Goal: Task Accomplishment & Management: Use online tool/utility

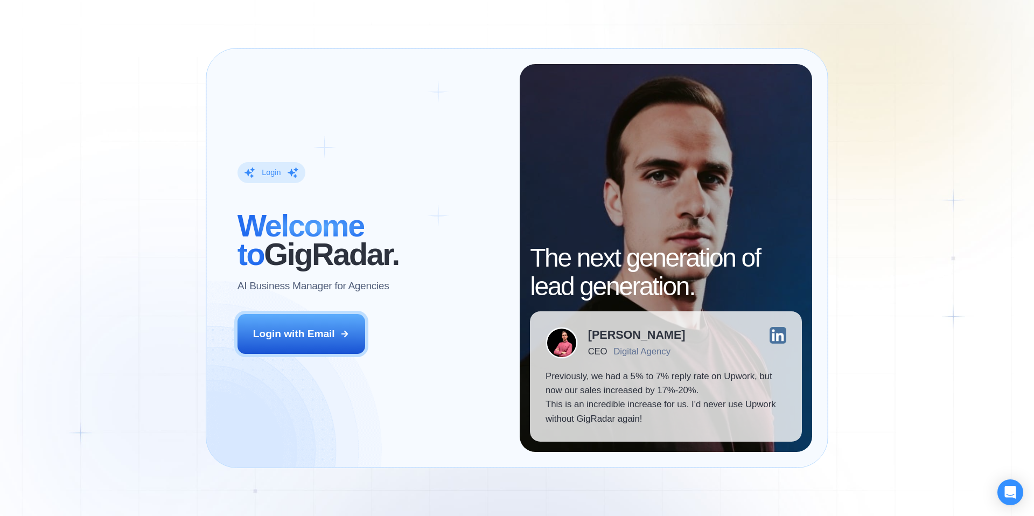
click at [618, 352] on div "Digital Agency" at bounding box center [641, 351] width 57 height 10
drag, startPoint x: 659, startPoint y: 347, endPoint x: 676, endPoint y: 346, distance: 16.2
click at [660, 347] on div "Digital Agency" at bounding box center [641, 351] width 57 height 10
click at [779, 336] on img at bounding box center [777, 335] width 17 height 17
click at [564, 339] on img at bounding box center [561, 342] width 31 height 31
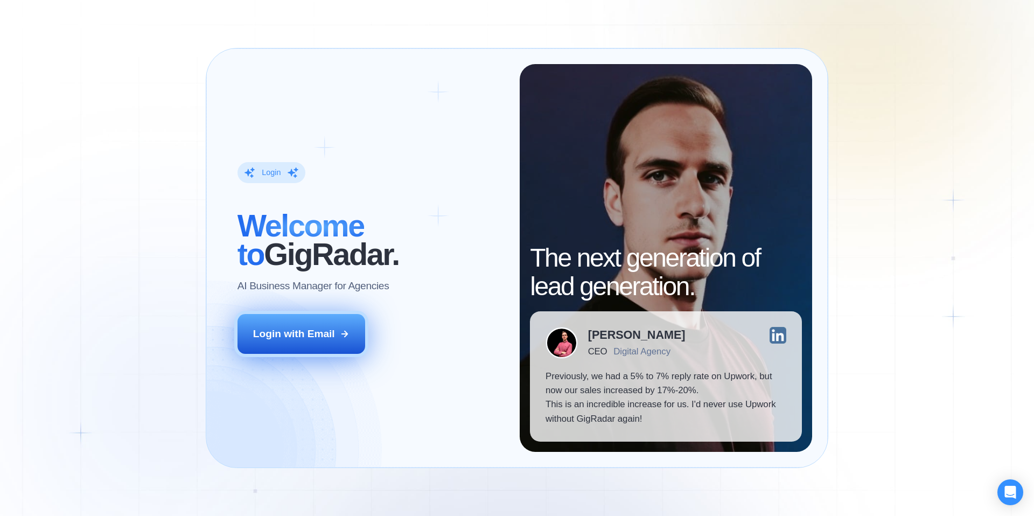
click at [292, 333] on div "Login with Email" at bounding box center [294, 334] width 82 height 14
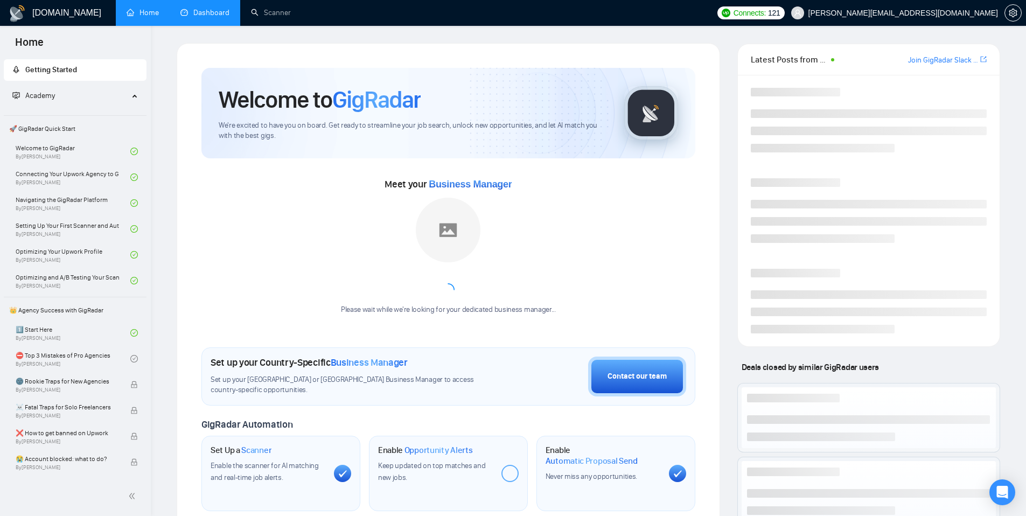
click at [209, 15] on link "Dashboard" at bounding box center [204, 12] width 49 height 9
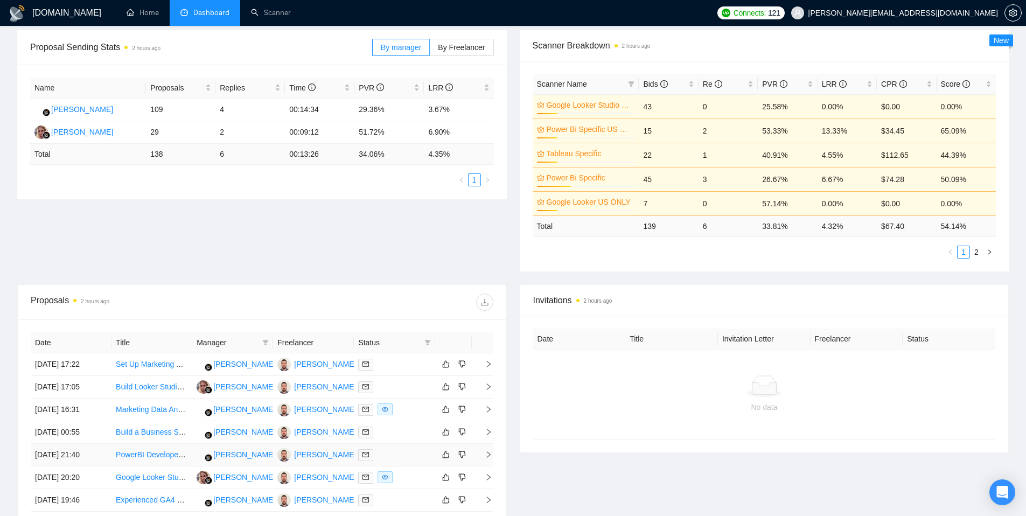
scroll to position [270, 0]
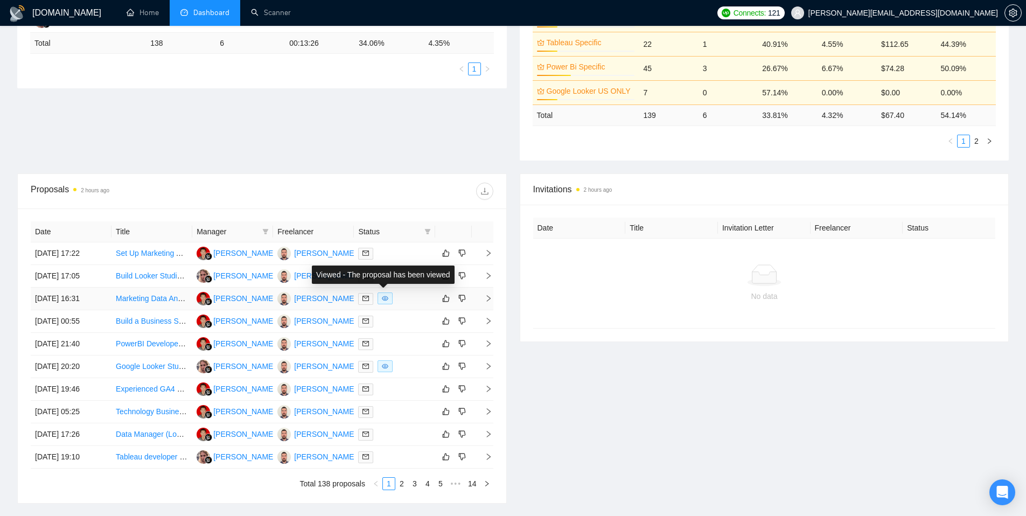
click at [387, 298] on icon "eye" at bounding box center [385, 298] width 6 height 6
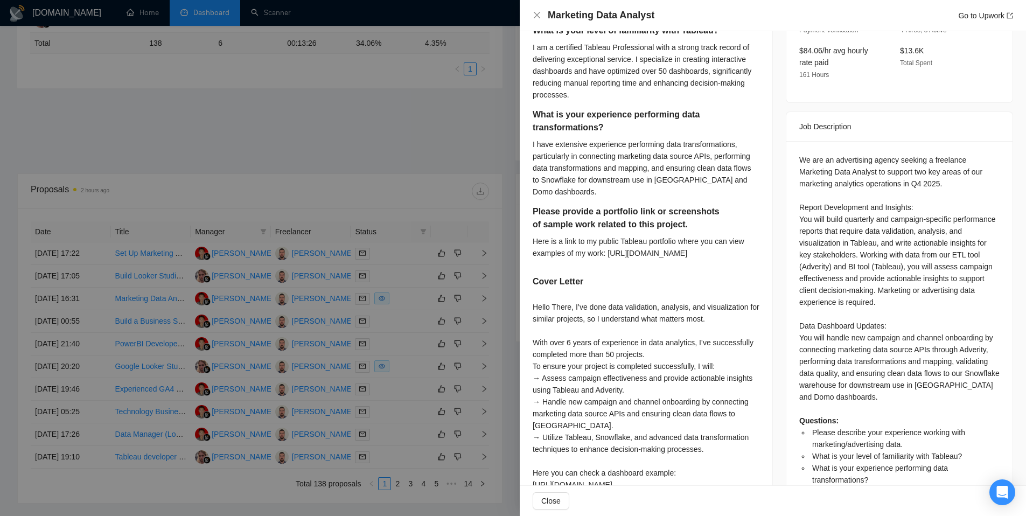
scroll to position [564, 0]
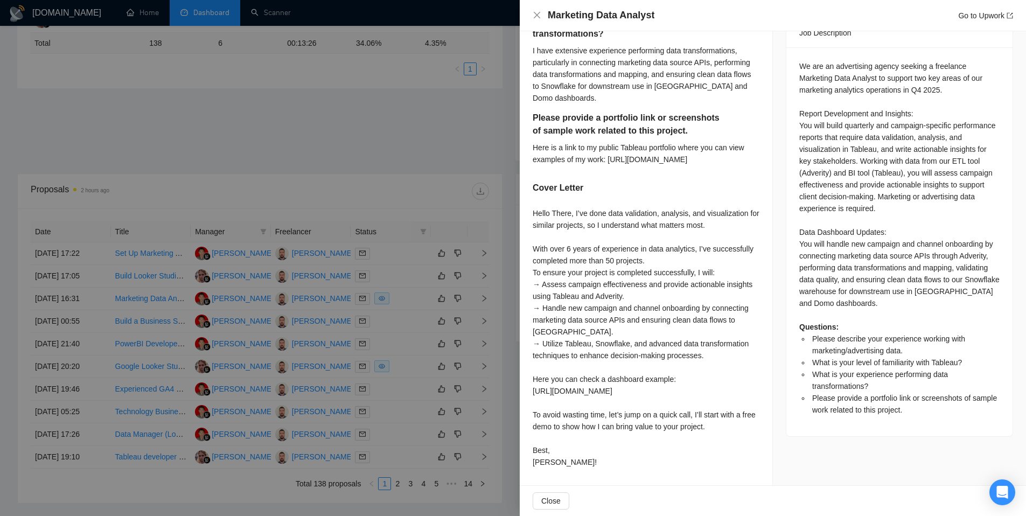
click at [469, 319] on div at bounding box center [513, 258] width 1026 height 516
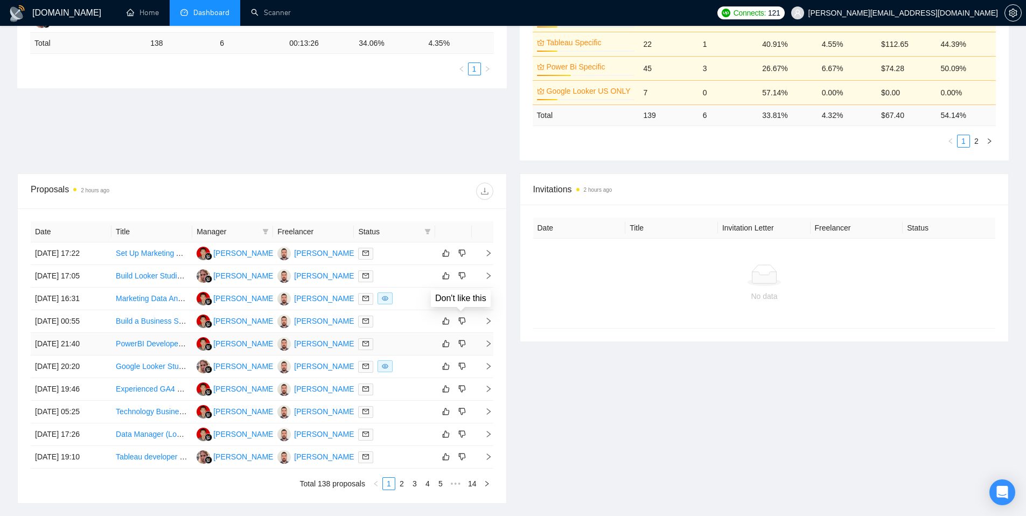
scroll to position [331, 0]
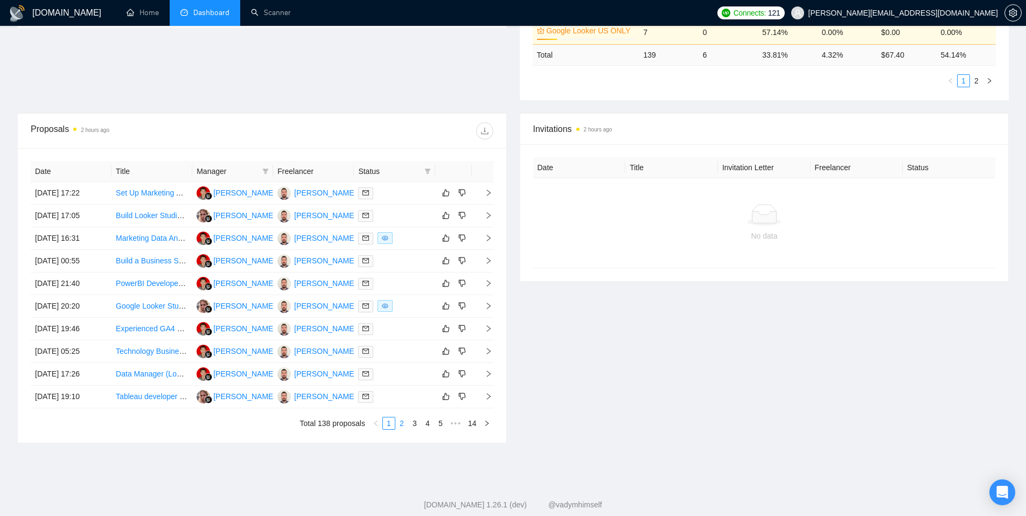
click at [402, 424] on link "2" at bounding box center [402, 423] width 12 height 12
click at [409, 427] on link "3" at bounding box center [415, 423] width 12 height 12
click at [390, 423] on link "1" at bounding box center [389, 423] width 12 height 12
click at [405, 423] on link "2" at bounding box center [402, 423] width 12 height 12
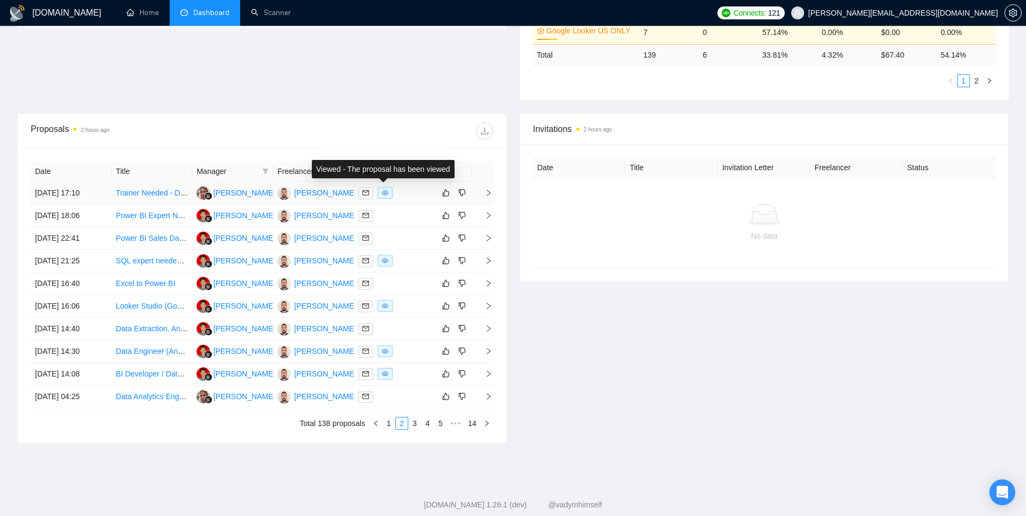
click at [382, 191] on icon "eye" at bounding box center [385, 192] width 6 height 6
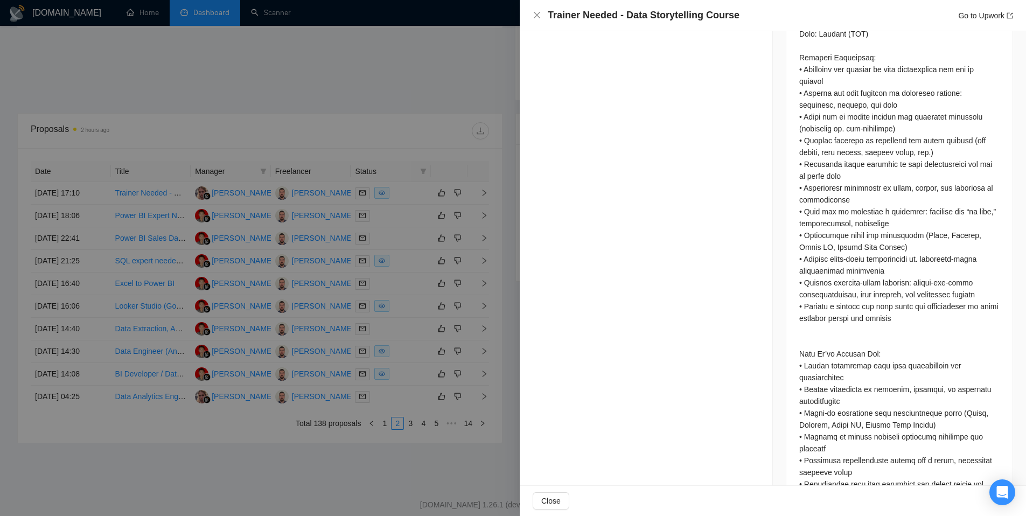
click at [455, 271] on div at bounding box center [513, 258] width 1026 height 516
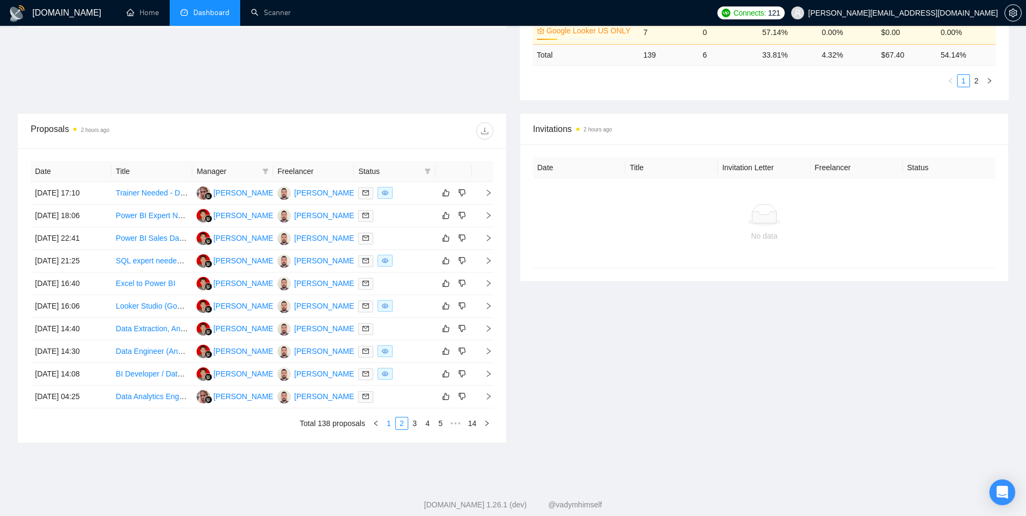
click at [389, 424] on link "1" at bounding box center [389, 423] width 12 height 12
click at [347, 424] on li "Total 138 proposals" at bounding box center [332, 423] width 65 height 13
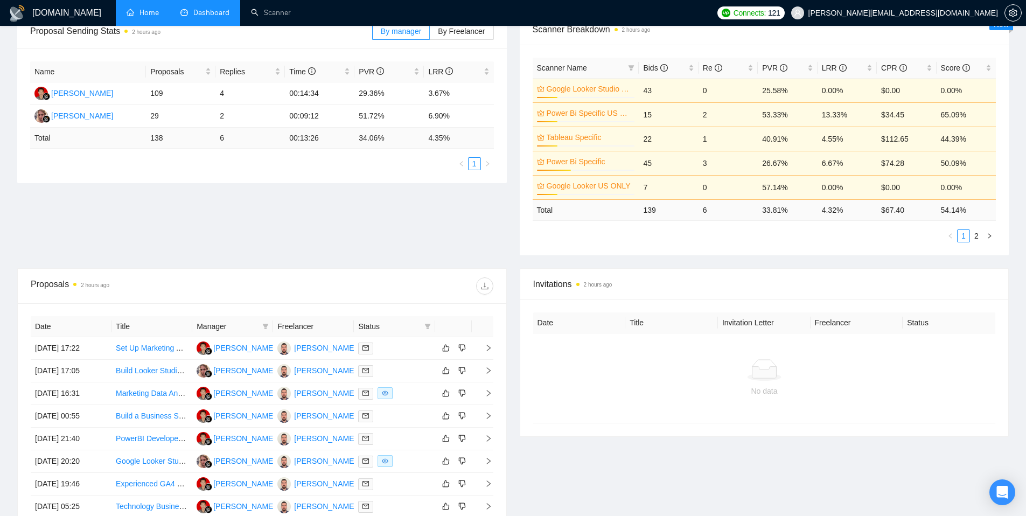
click at [137, 17] on link "Home" at bounding box center [143, 12] width 32 height 9
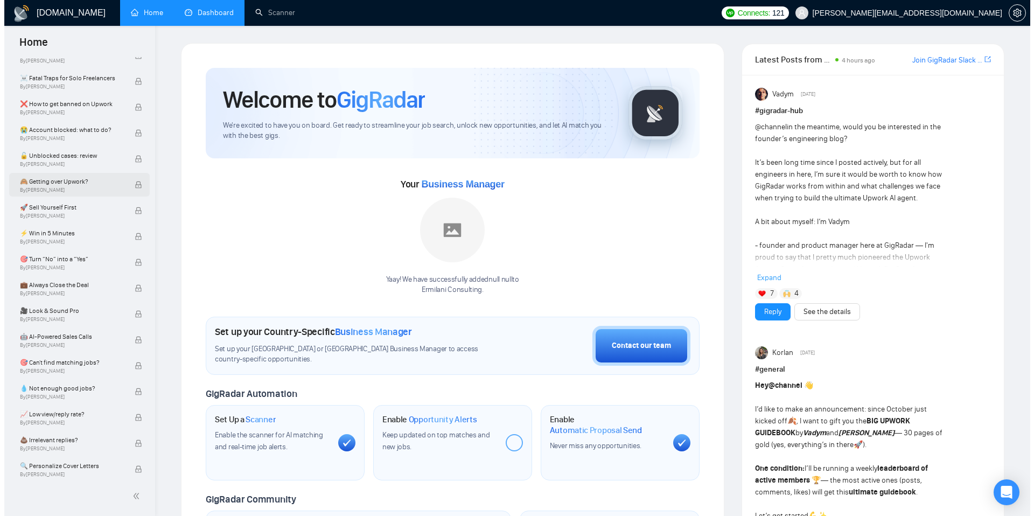
scroll to position [517, 0]
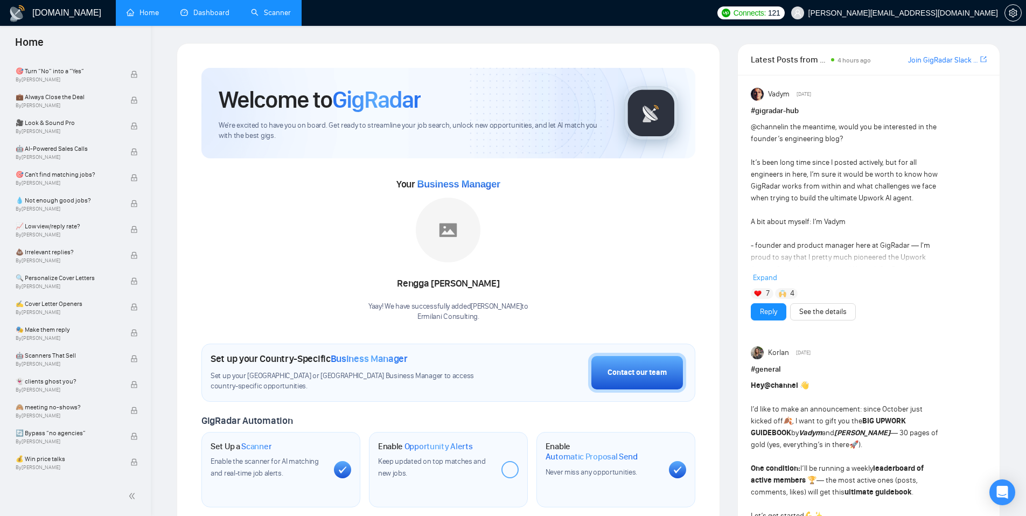
click at [269, 15] on link "Scanner" at bounding box center [271, 12] width 40 height 9
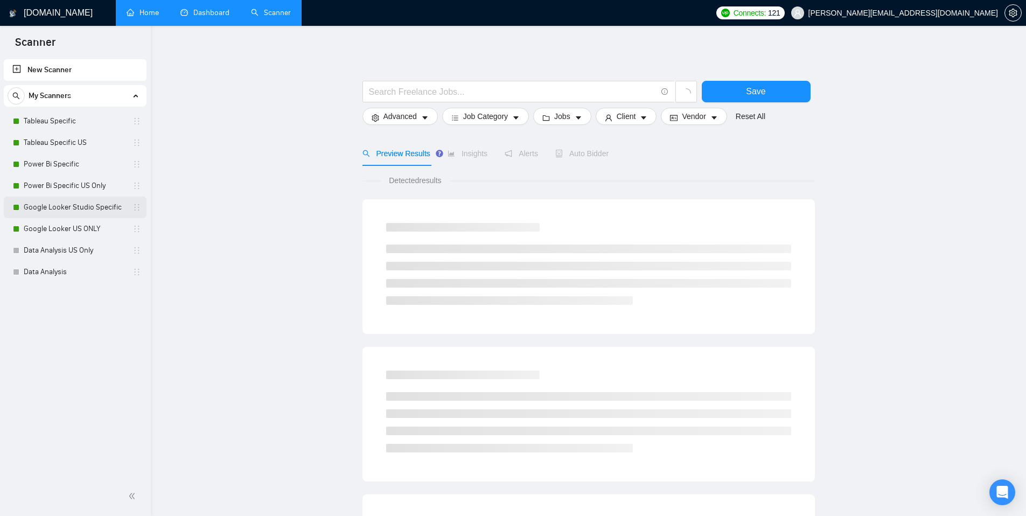
click at [86, 214] on link "Google Looker Studio Specific" at bounding box center [75, 207] width 102 height 22
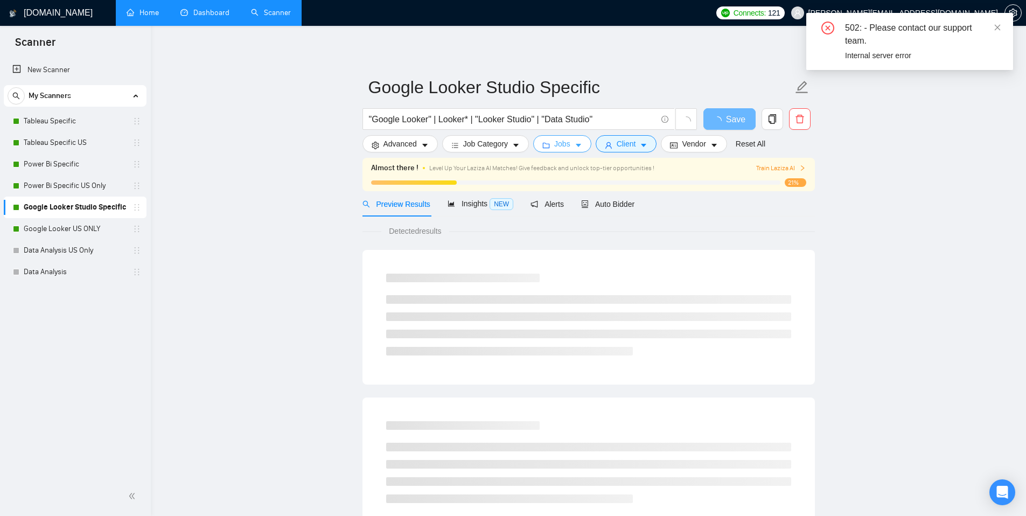
click at [569, 147] on span "Jobs" at bounding box center [562, 144] width 16 height 12
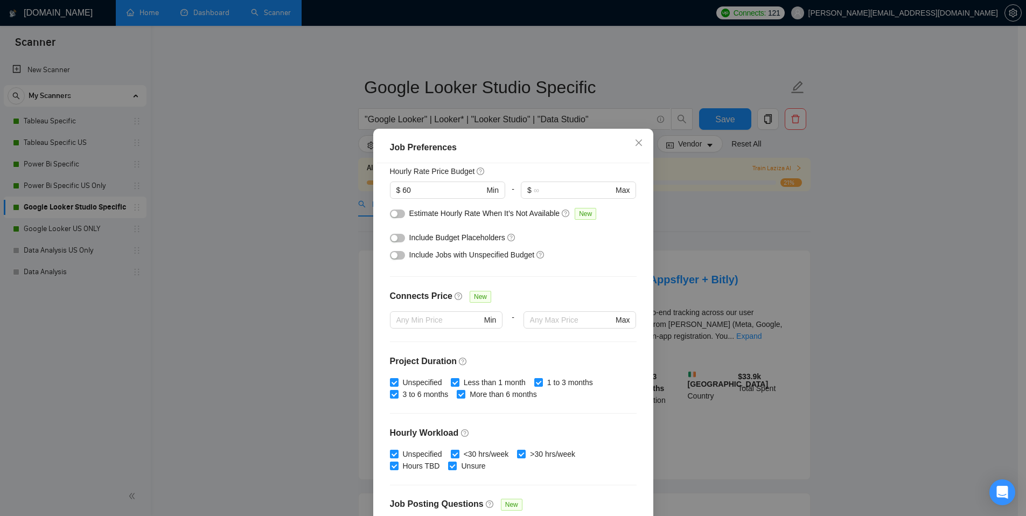
scroll to position [246, 0]
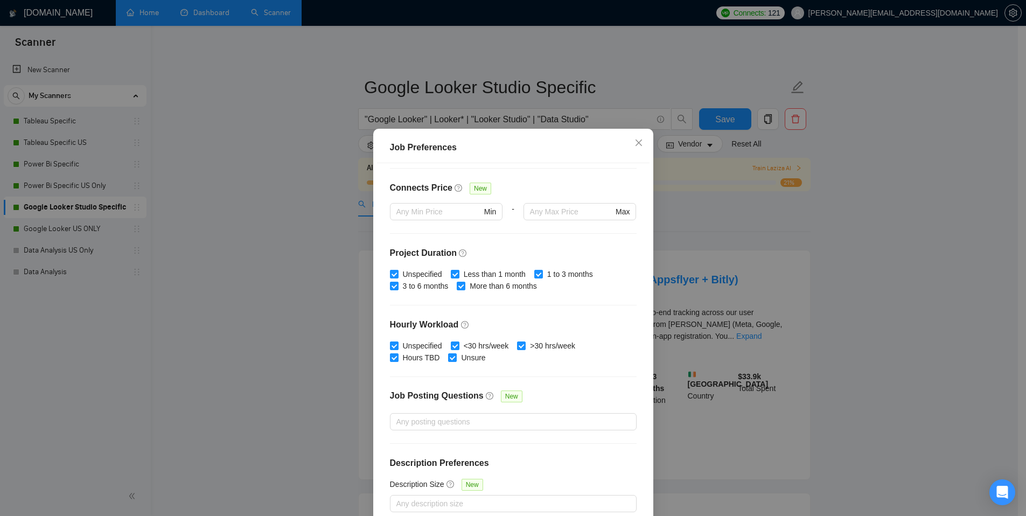
click at [240, 234] on div "Job Preferences Budget Project Type All Fixed Price Hourly Rate Fixed Price Bud…" at bounding box center [513, 258] width 1026 height 516
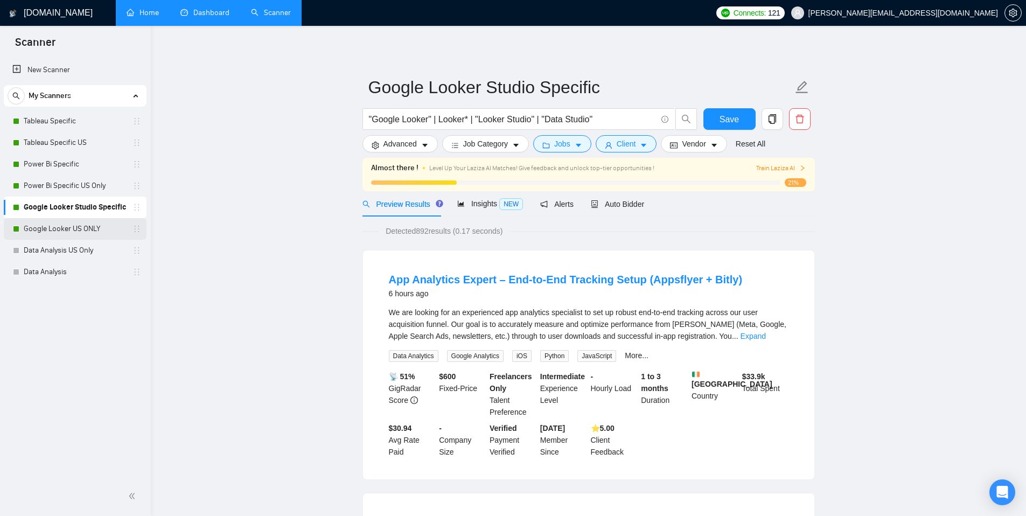
click at [95, 232] on link "Google Looker US ONLY" at bounding box center [75, 229] width 102 height 22
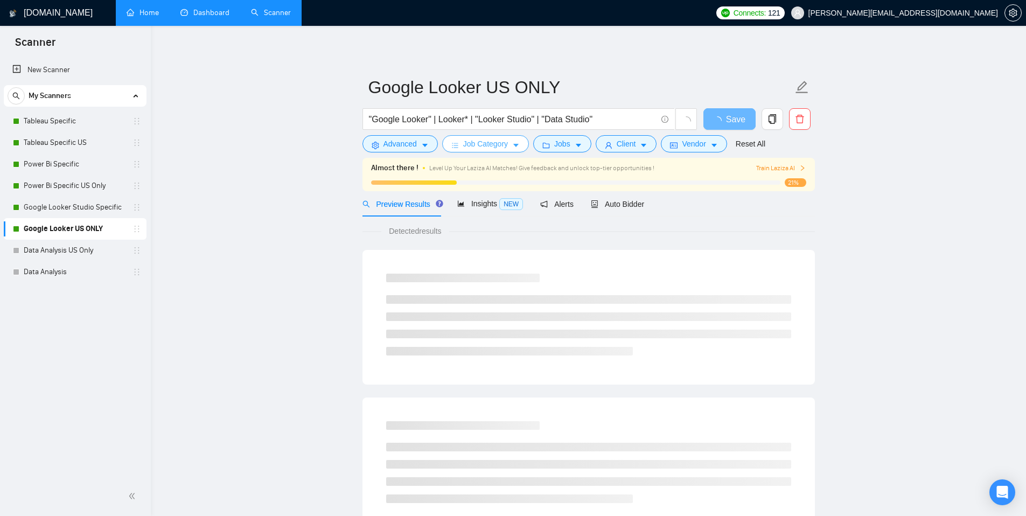
click at [486, 145] on span "Job Category" at bounding box center [485, 144] width 45 height 12
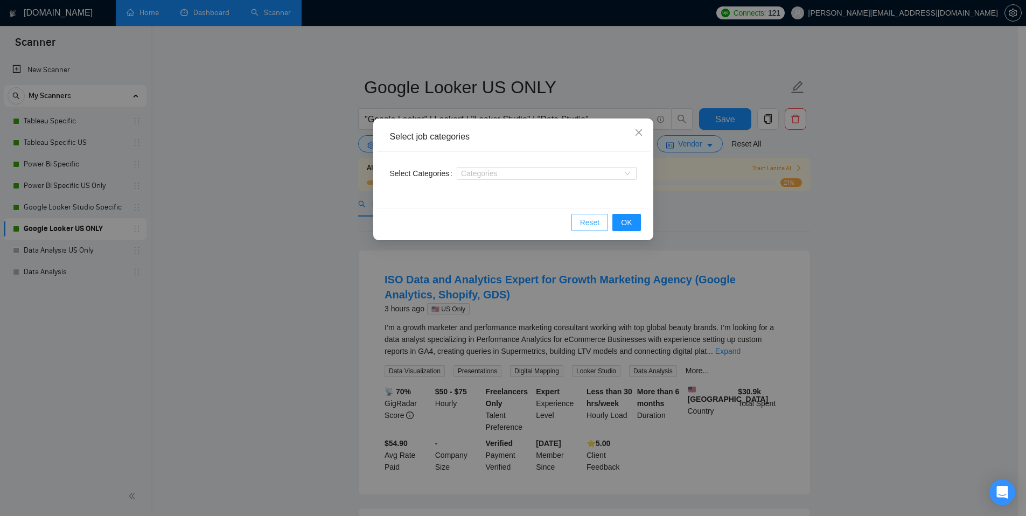
click at [577, 224] on button "Reset" at bounding box center [589, 222] width 37 height 17
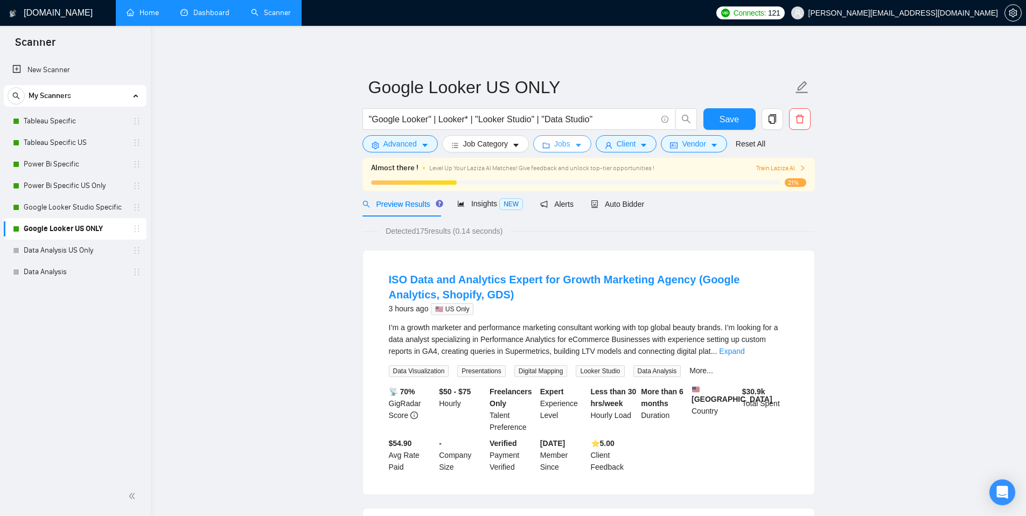
click at [570, 146] on span "Jobs" at bounding box center [562, 144] width 16 height 12
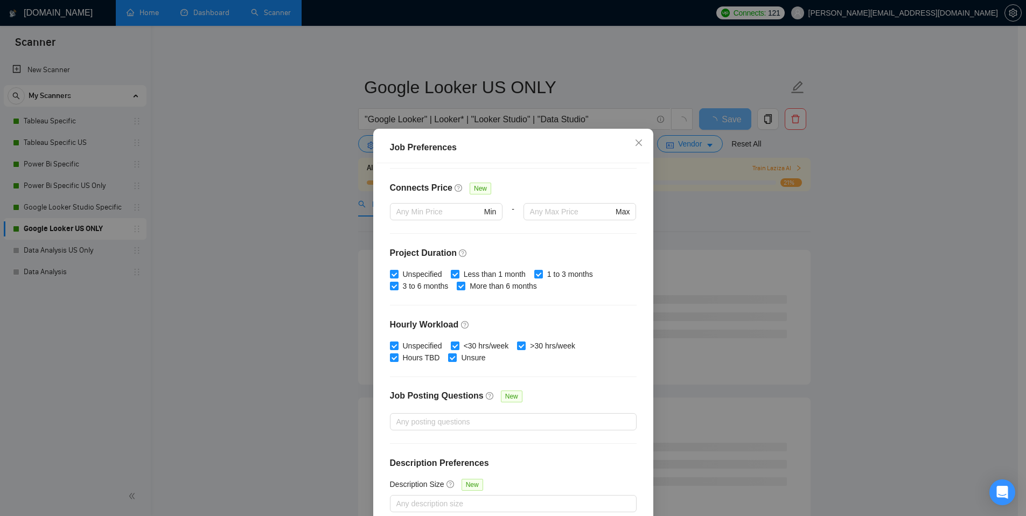
click at [336, 192] on div "Job Preferences Budget Project Type All Fixed Price Hourly Rate Fixed Price Bud…" at bounding box center [513, 258] width 1026 height 516
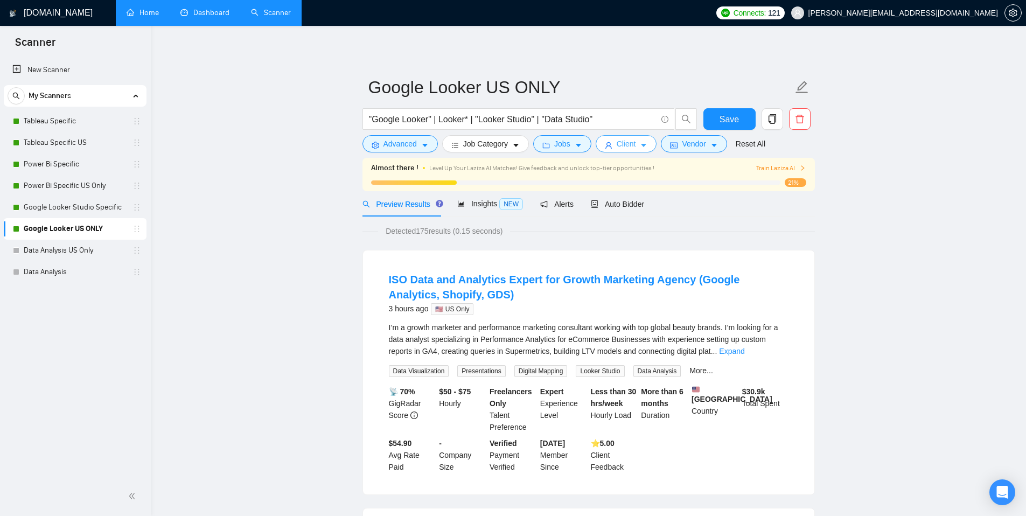
click at [621, 147] on span "Client" at bounding box center [625, 144] width 19 height 12
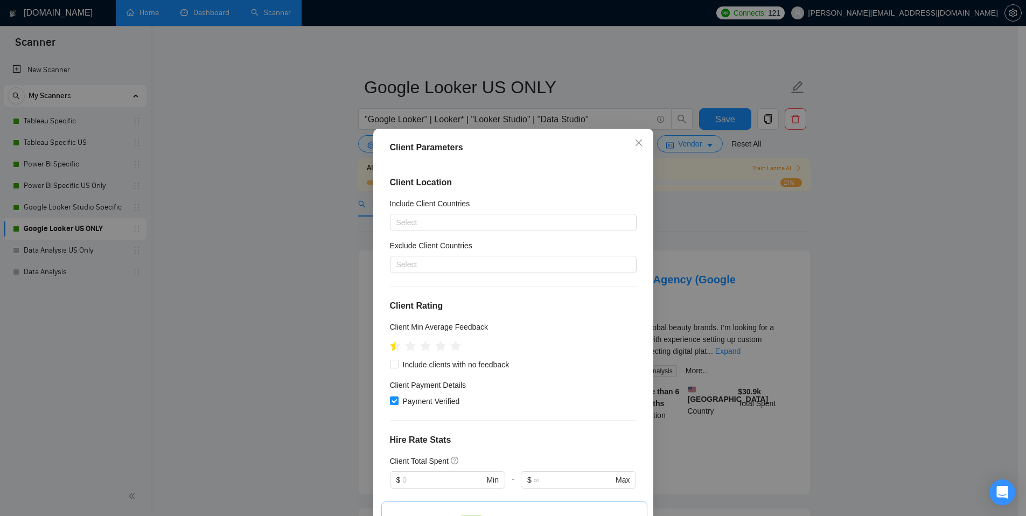
click at [697, 205] on div "Client Parameters Client Location Include Client Countries Select Exclude Clien…" at bounding box center [513, 258] width 1026 height 516
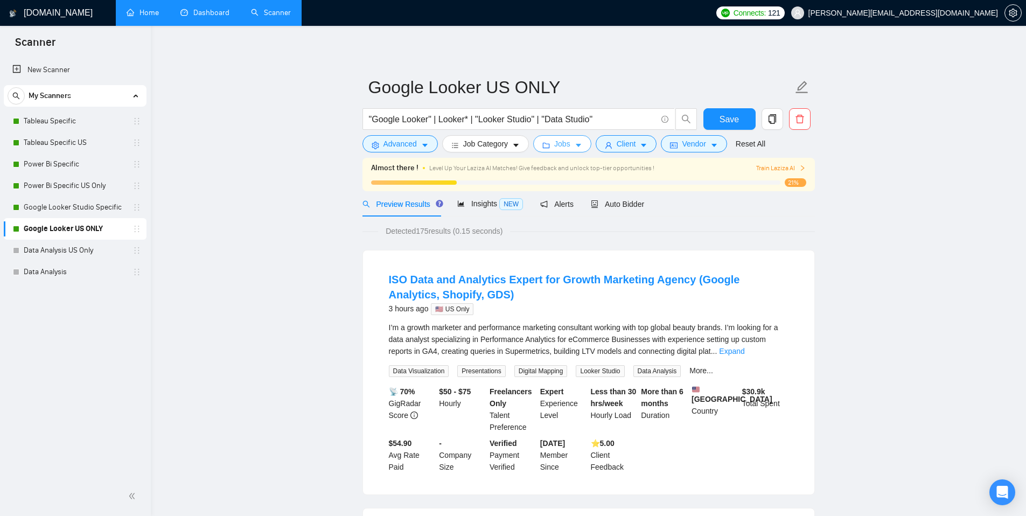
click at [570, 145] on span "Jobs" at bounding box center [562, 144] width 16 height 12
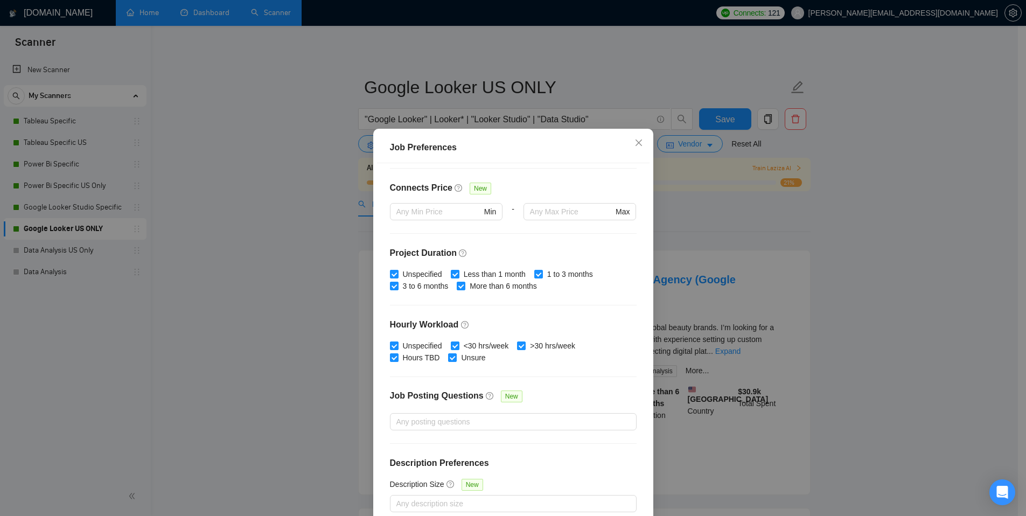
click at [331, 208] on div "Job Preferences Budget Project Type All Fixed Price Hourly Rate Fixed Price Bud…" at bounding box center [513, 258] width 1026 height 516
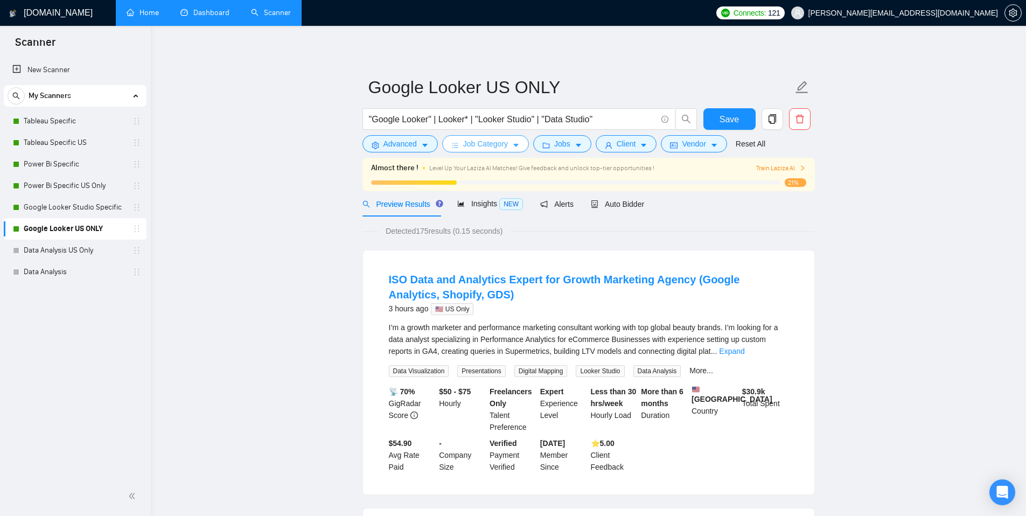
click at [483, 146] on span "Job Category" at bounding box center [485, 144] width 45 height 12
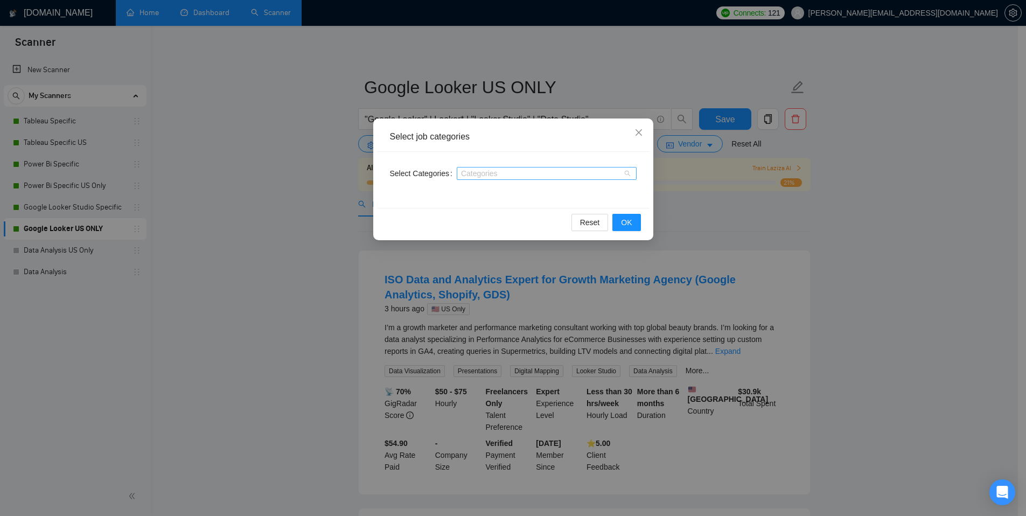
click at [501, 167] on div "Categories" at bounding box center [546, 173] width 180 height 13
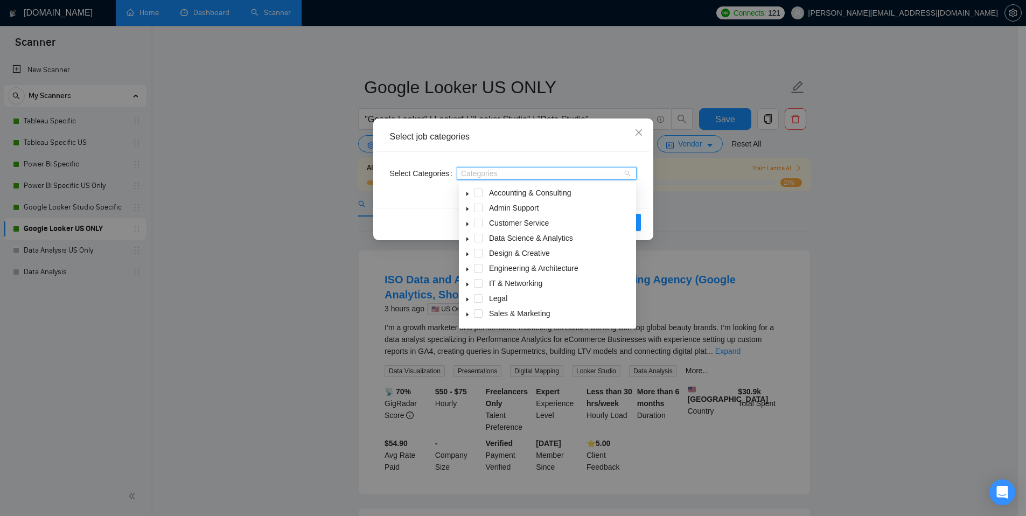
click at [401, 189] on div "Select Categories Categories" at bounding box center [513, 180] width 272 height 56
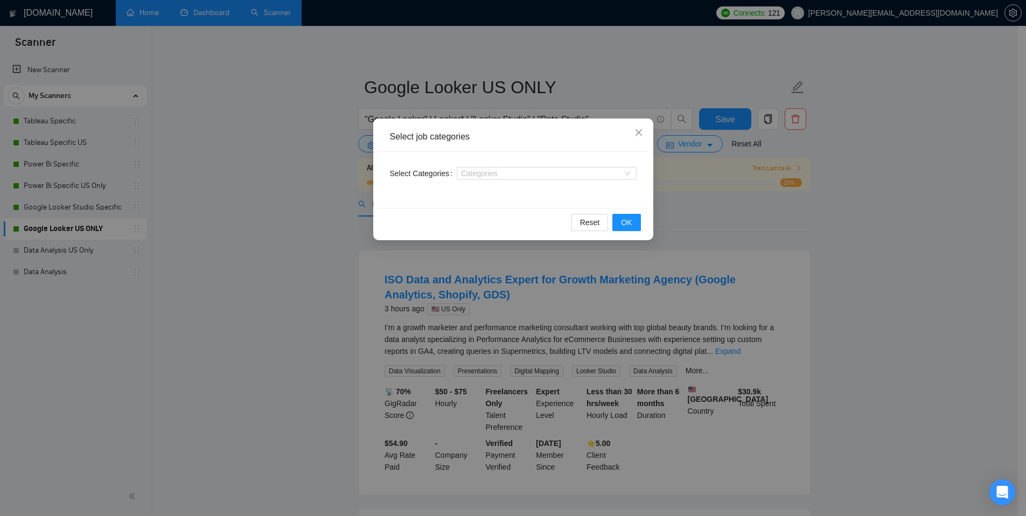
drag, startPoint x: 320, startPoint y: 198, endPoint x: 326, endPoint y: 196, distance: 5.5
click at [321, 198] on div "Select job categories Select Categories Categories Reset OK" at bounding box center [513, 258] width 1026 height 516
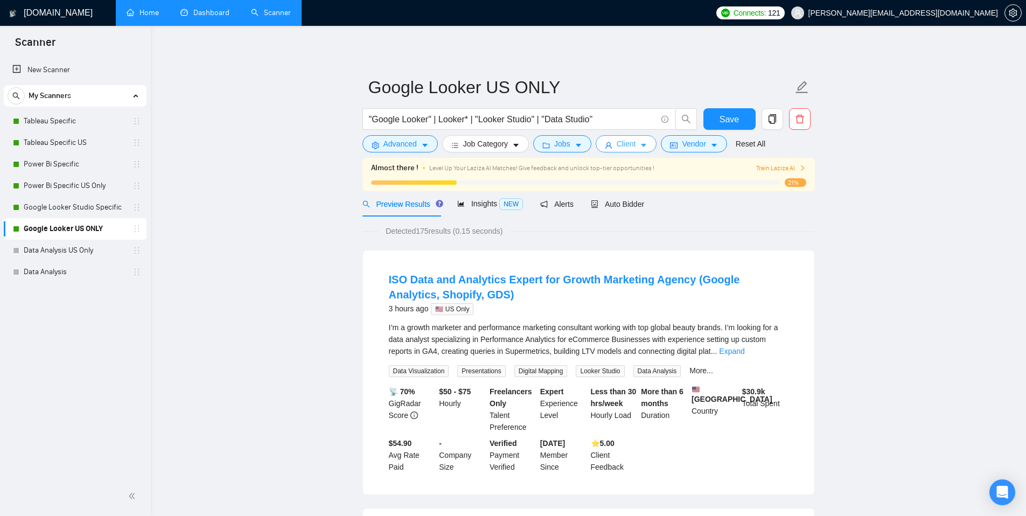
click at [633, 145] on span "Client" at bounding box center [625, 144] width 19 height 12
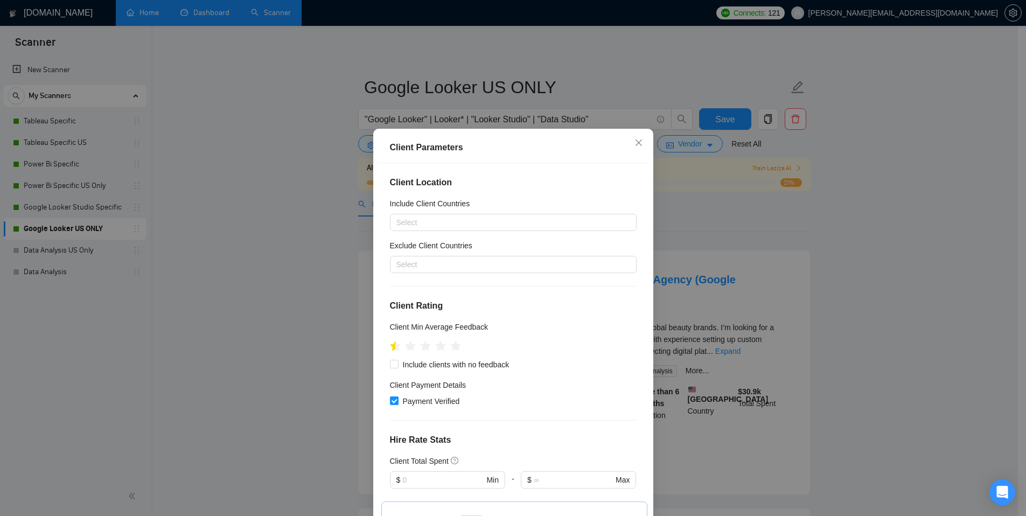
click at [253, 247] on div "Client Parameters Client Location Include Client Countries Select Exclude Clien…" at bounding box center [513, 258] width 1026 height 516
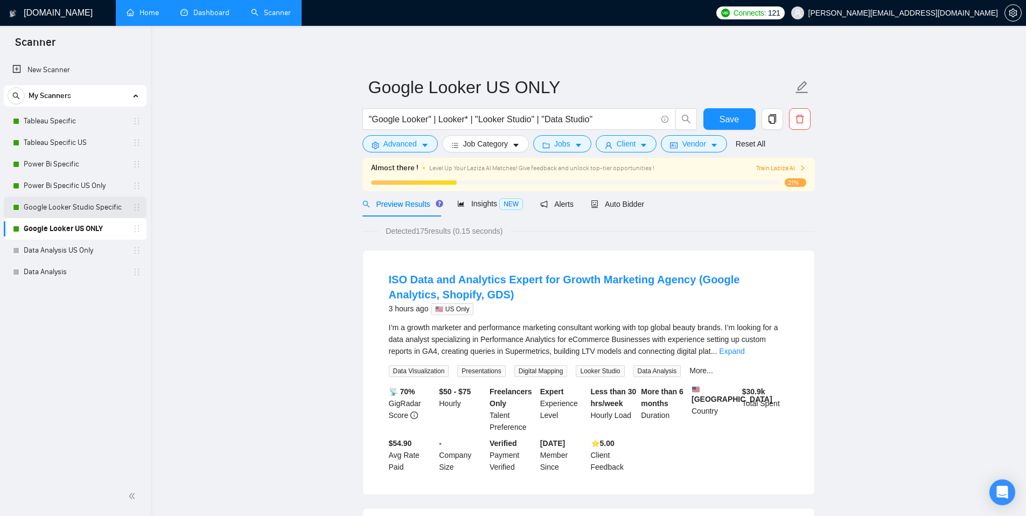
click at [76, 203] on link "Google Looker Studio Specific" at bounding box center [75, 207] width 102 height 22
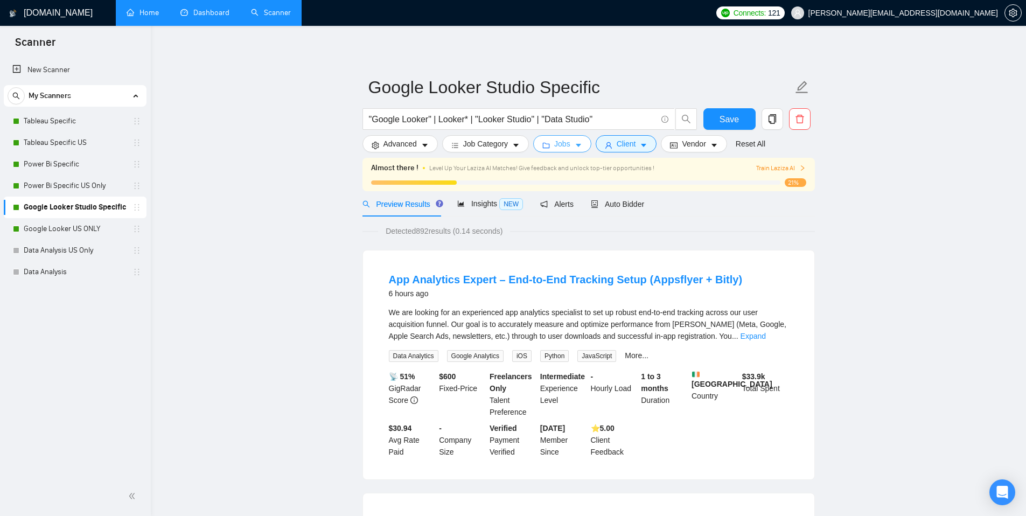
click at [577, 142] on button "Jobs" at bounding box center [562, 143] width 58 height 17
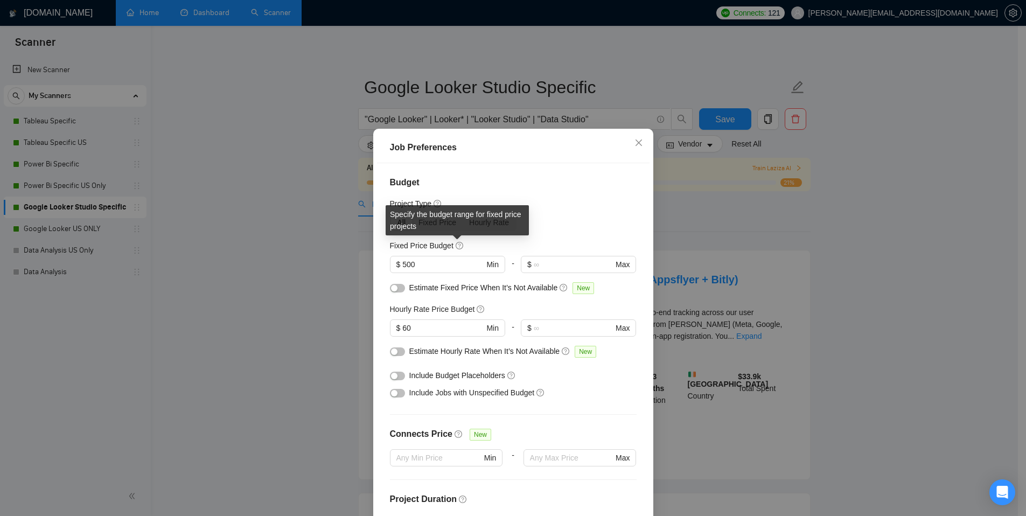
click at [249, 263] on div "Job Preferences Budget Project Type All Fixed Price Hourly Rate Fixed Price Bud…" at bounding box center [513, 258] width 1026 height 516
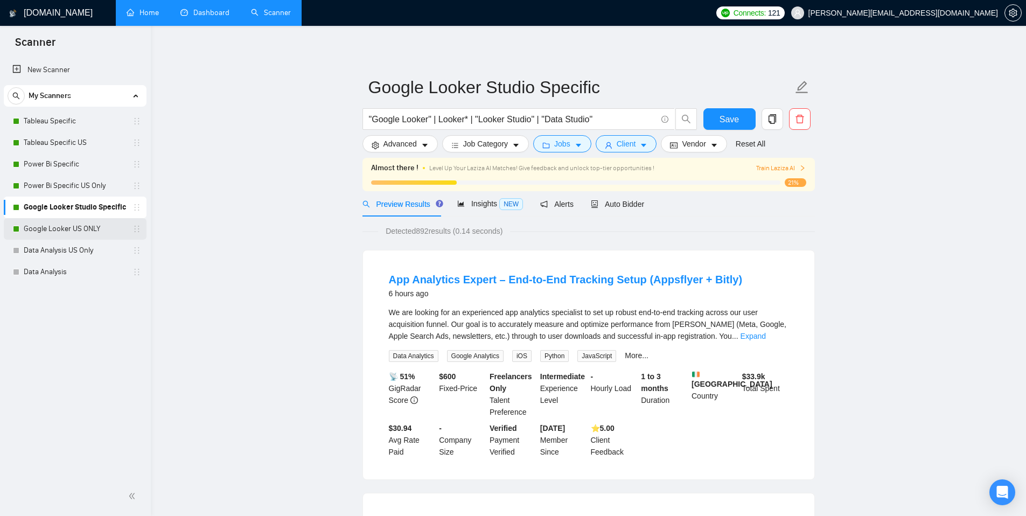
click at [115, 223] on link "Google Looker US ONLY" at bounding box center [75, 229] width 102 height 22
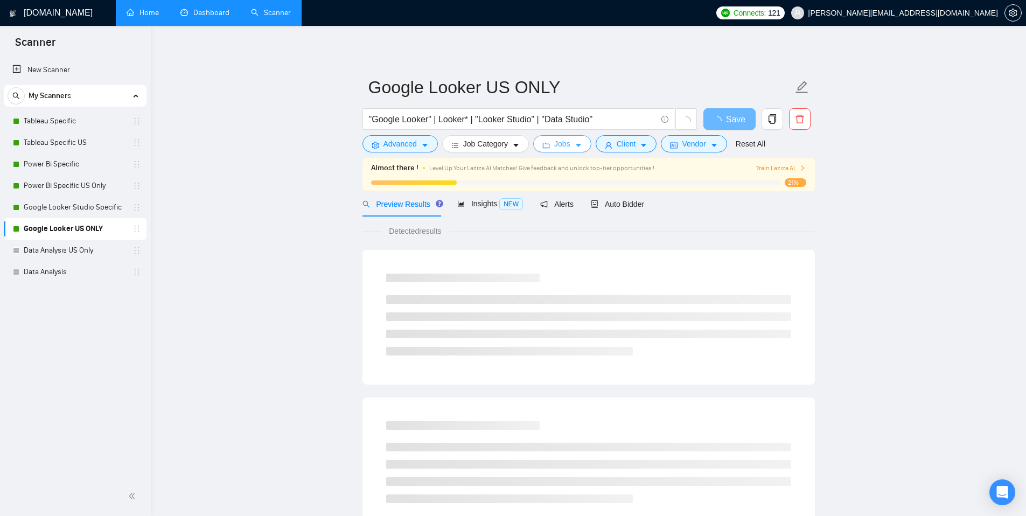
click at [580, 145] on icon "caret-down" at bounding box center [578, 146] width 8 height 8
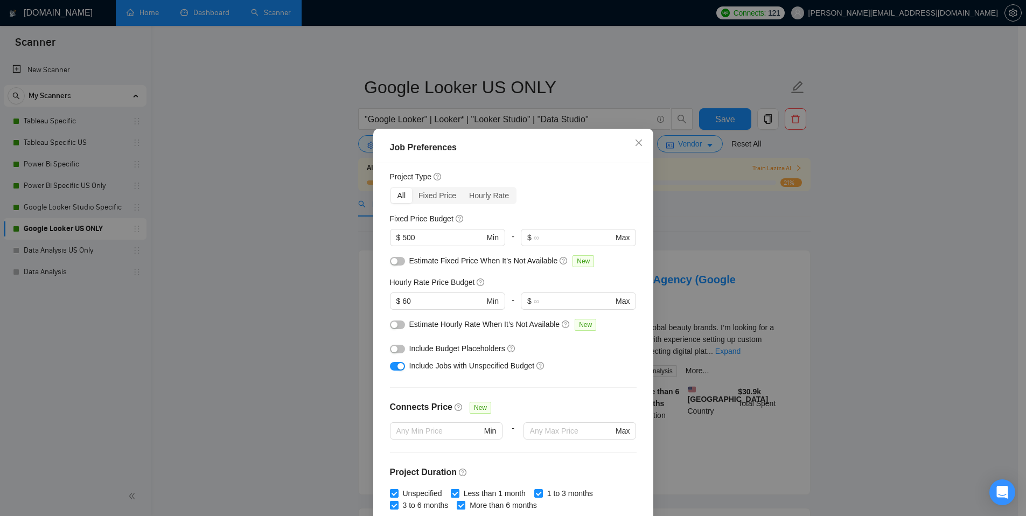
scroll to position [34, 0]
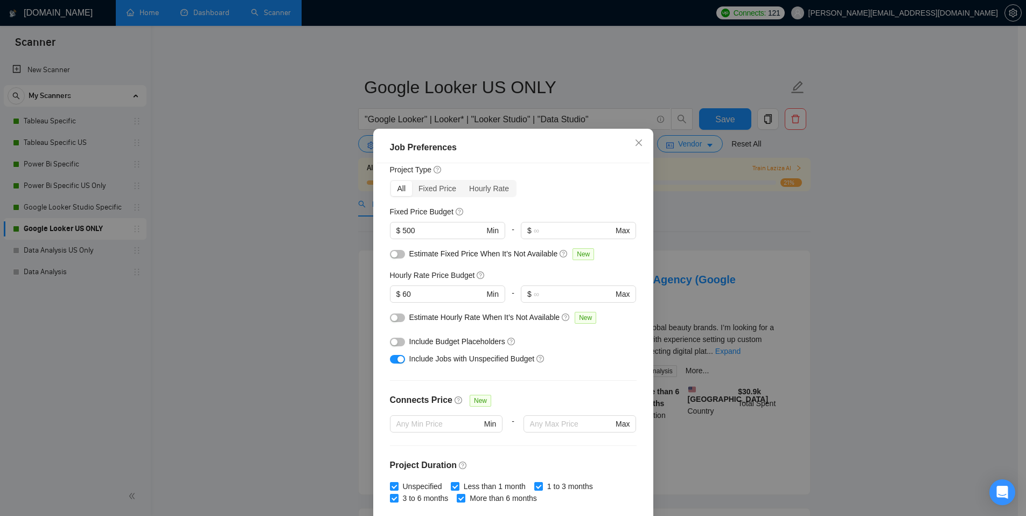
click at [390, 359] on button "button" at bounding box center [397, 359] width 15 height 9
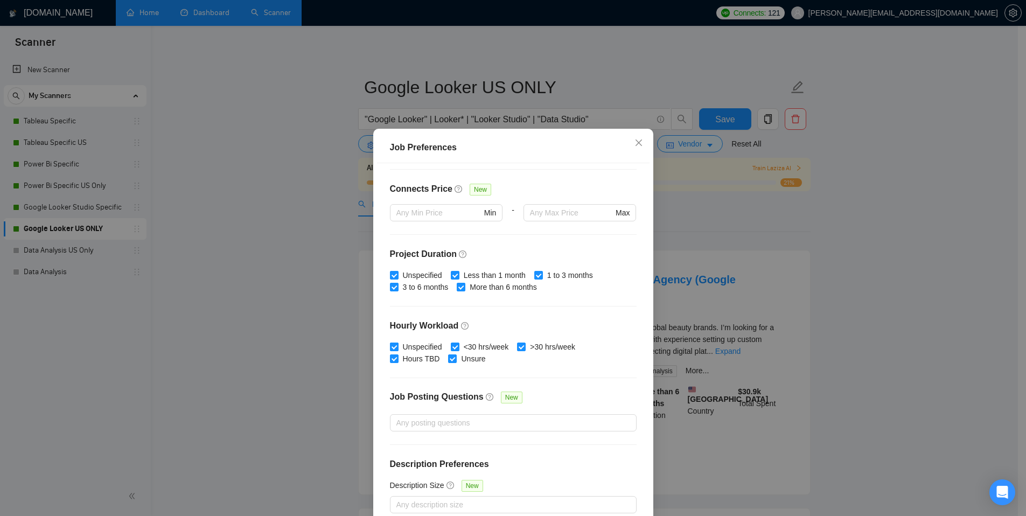
scroll to position [246, 0]
click at [708, 230] on div "Job Preferences Budget Project Type All Fixed Price Hourly Rate Fixed Price Bud…" at bounding box center [513, 258] width 1026 height 516
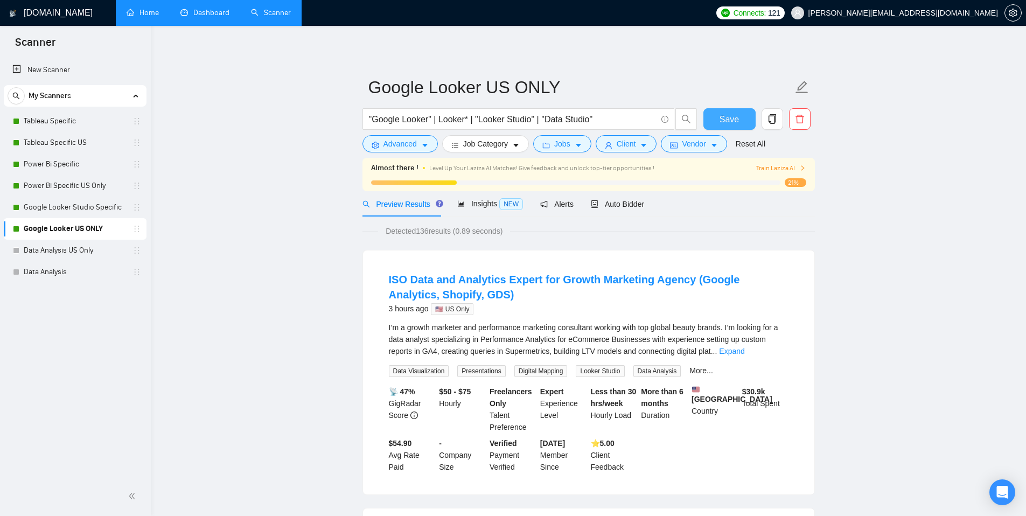
click at [730, 127] on button "Save" at bounding box center [729, 119] width 52 height 22
click at [744, 350] on link "Expand" at bounding box center [731, 351] width 25 height 9
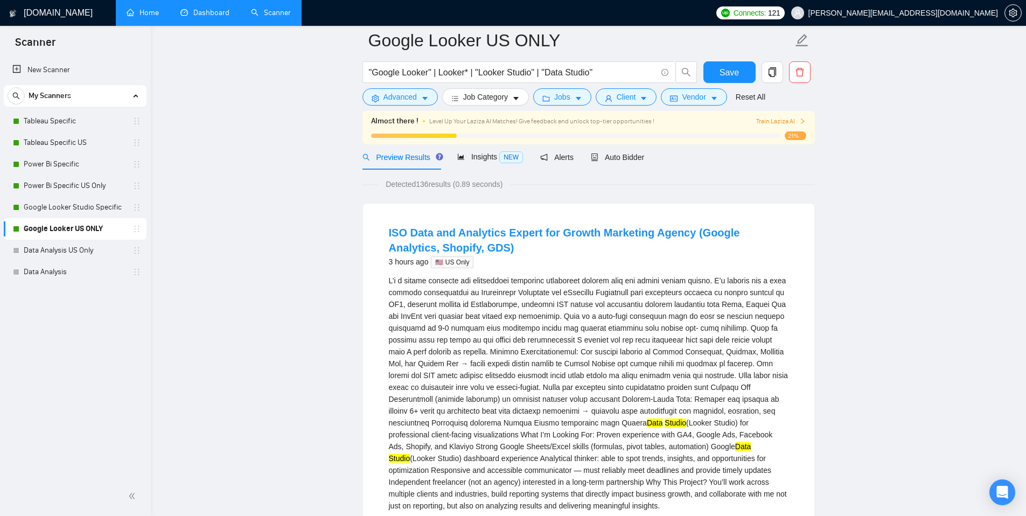
scroll to position [0, 0]
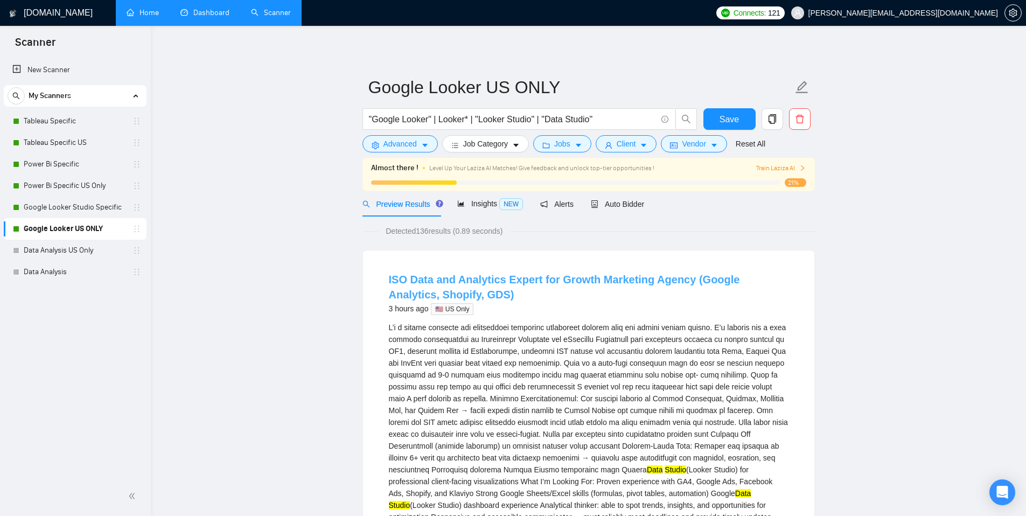
click at [474, 283] on link "ISO Data and Analytics Expert for Growth Marketing Agency (Google Analytics, Sh…" at bounding box center [564, 286] width 351 height 27
